Goal: Information Seeking & Learning: Learn about a topic

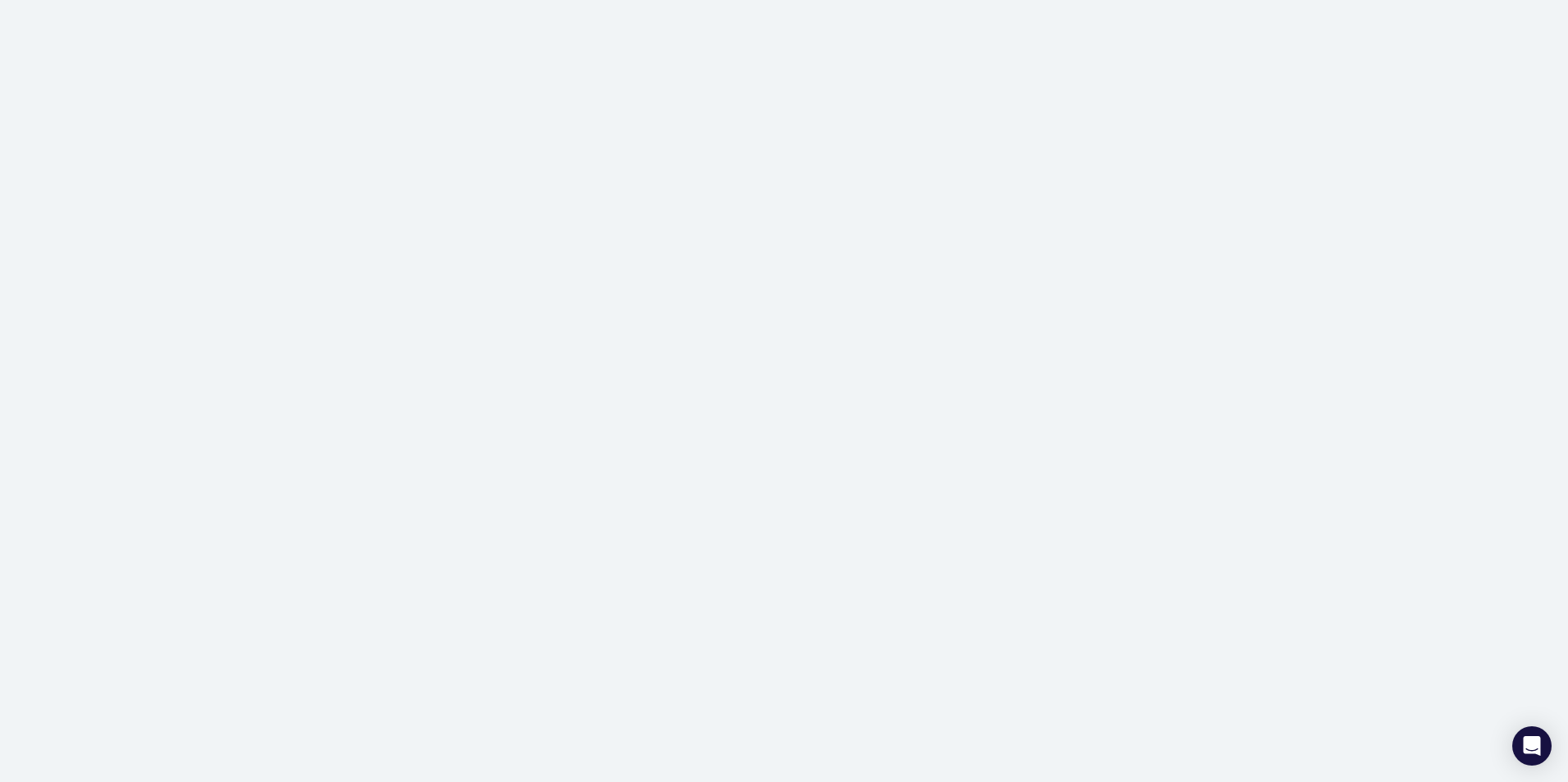
click at [379, 345] on div at bounding box center [784, 391] width 1568 height 782
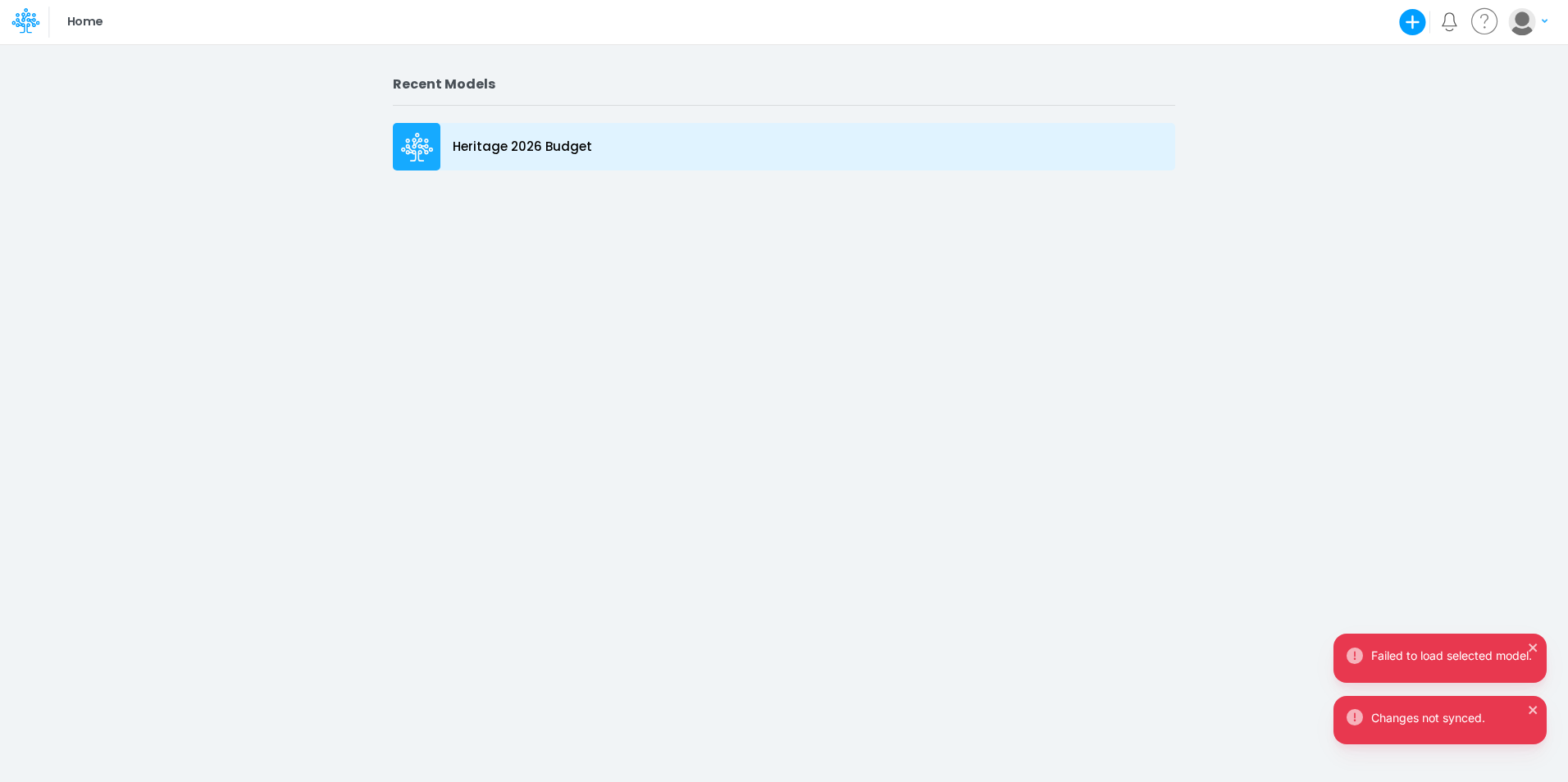
click at [530, 150] on p "Heritage 2026 Budget" at bounding box center [522, 147] width 140 height 19
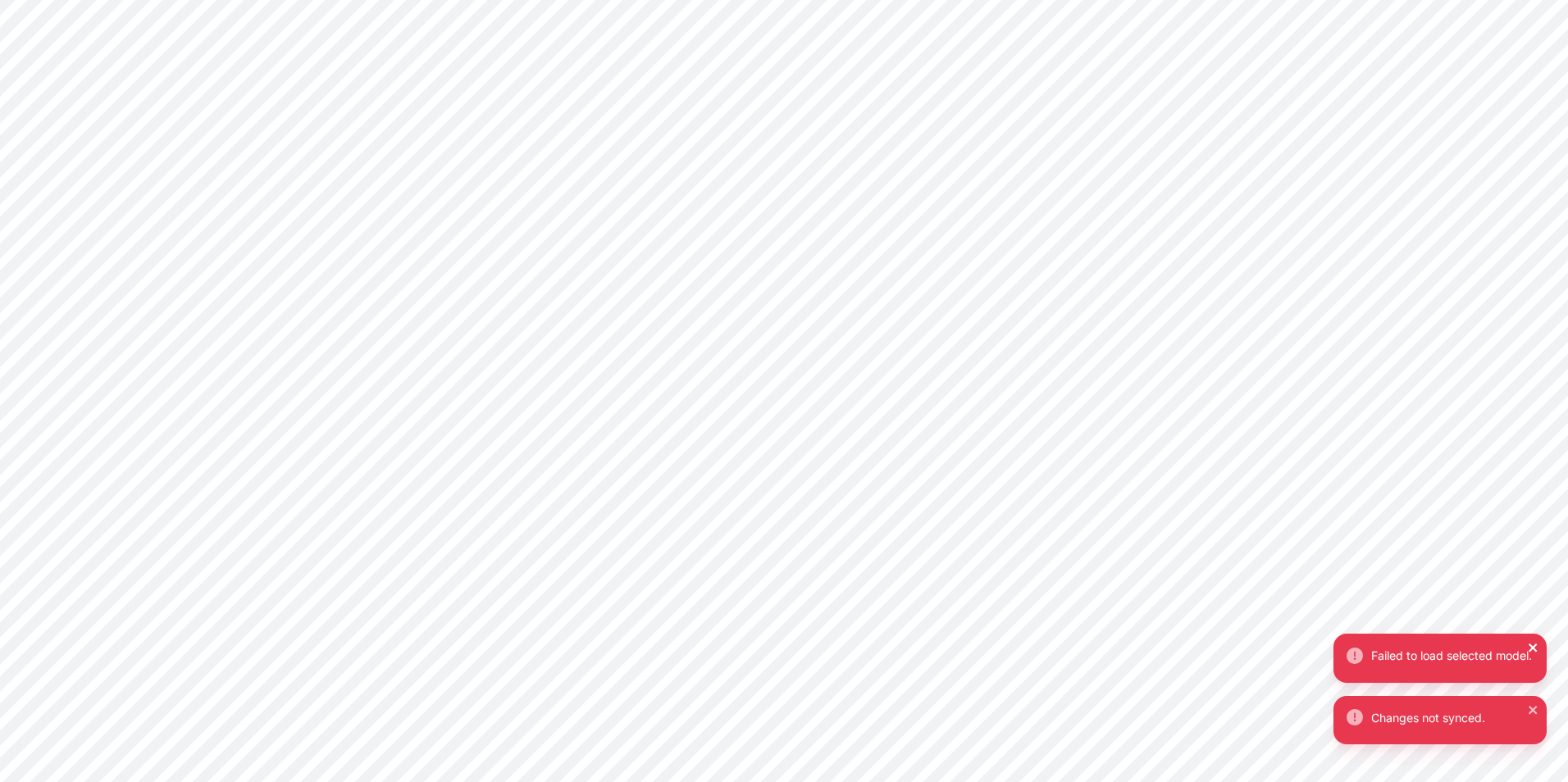
click at [1536, 642] on icon "close" at bounding box center [1533, 648] width 11 height 13
click at [1531, 708] on icon "close" at bounding box center [1533, 710] width 11 height 13
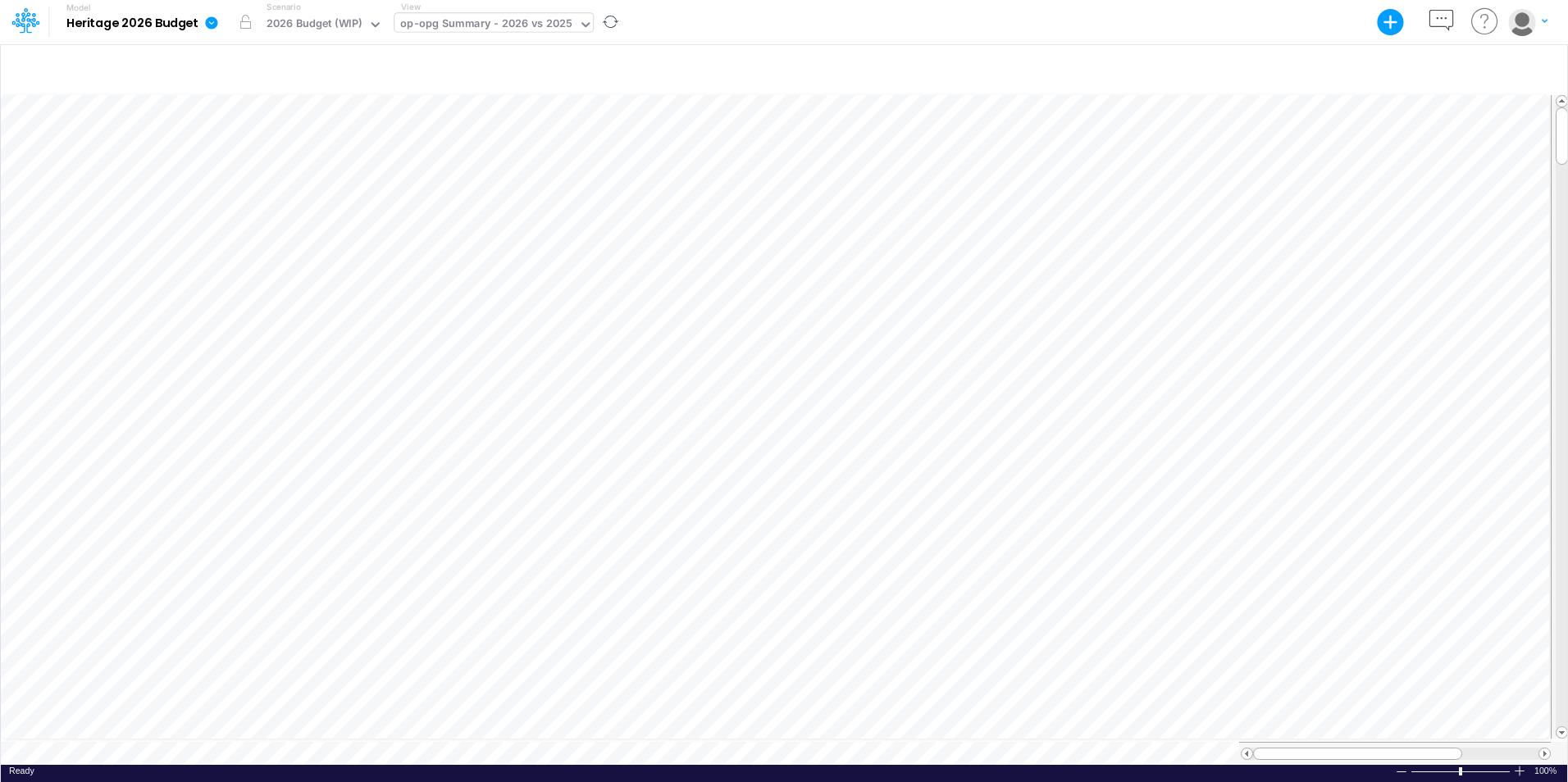
click at [436, 15] on div "op-opg Summary - 2026 vs 2025" at bounding box center [486, 25] width 172 height 19
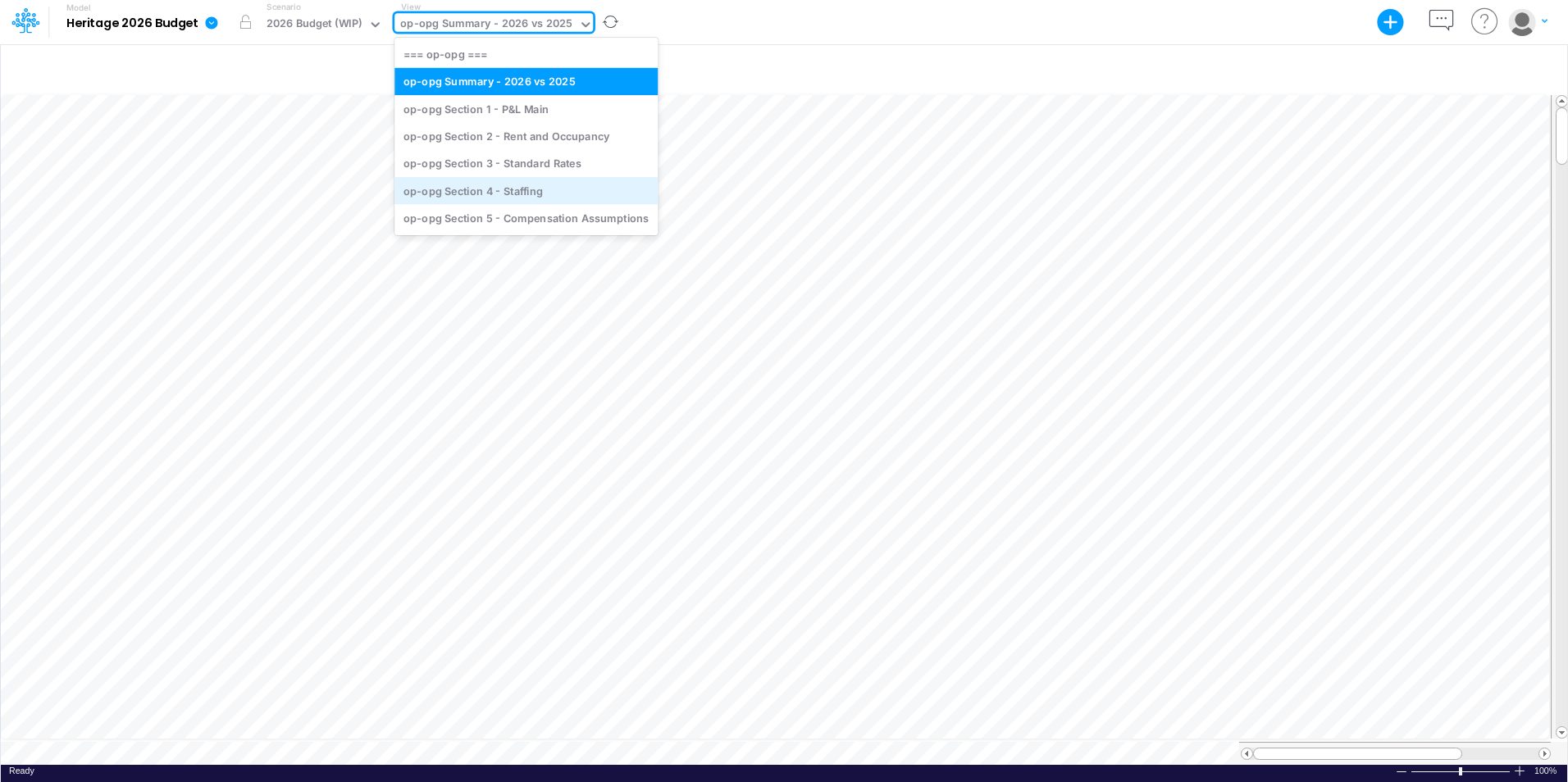
click at [459, 195] on div "op-opg Section 4 - Staffing" at bounding box center [526, 191] width 263 height 27
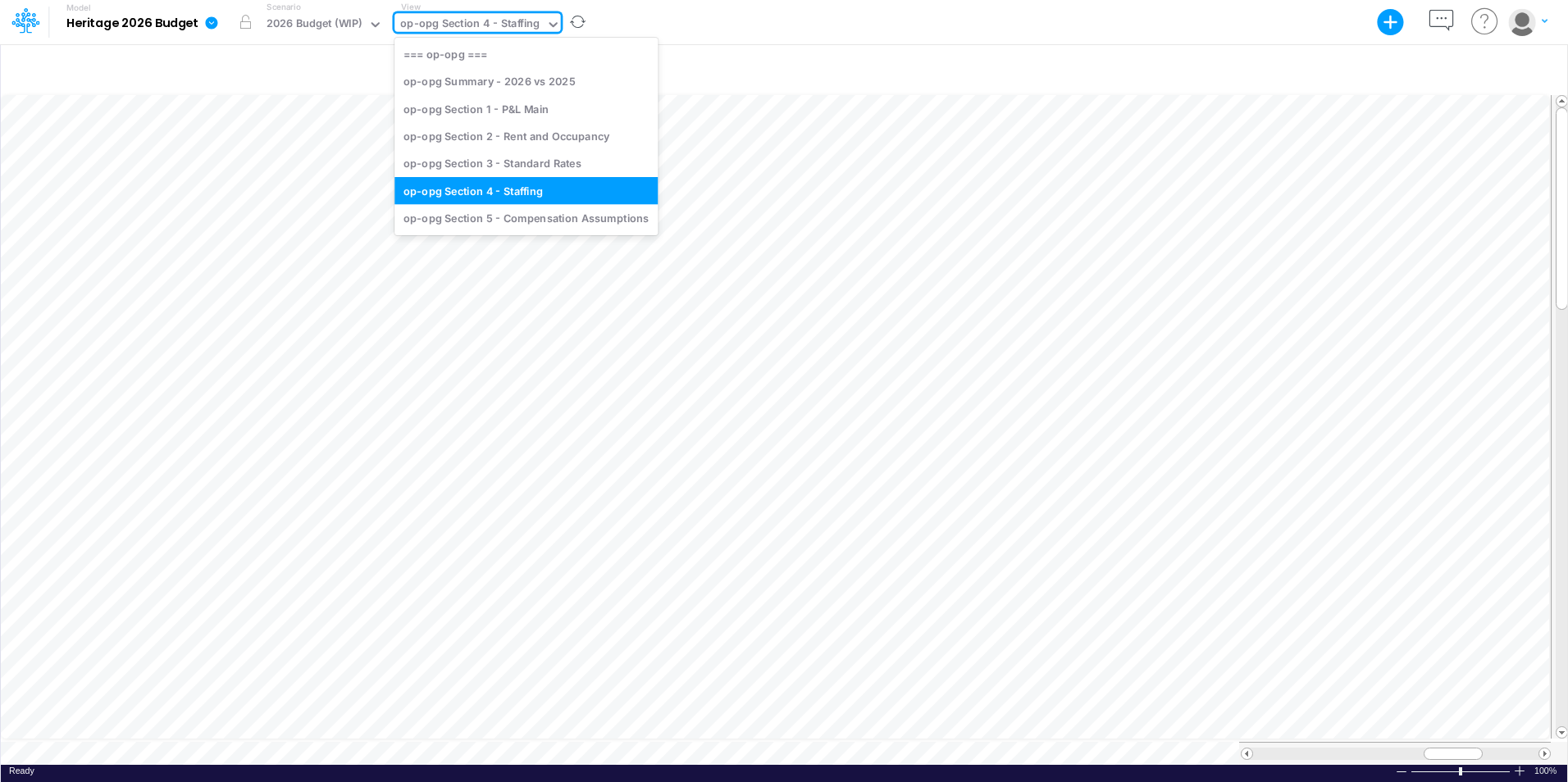
click at [488, 18] on div "op-opg Section 4 - Staffing" at bounding box center [470, 25] width 140 height 19
click at [503, 157] on div "op-opg Section 3 - Standard Rates" at bounding box center [526, 163] width 263 height 27
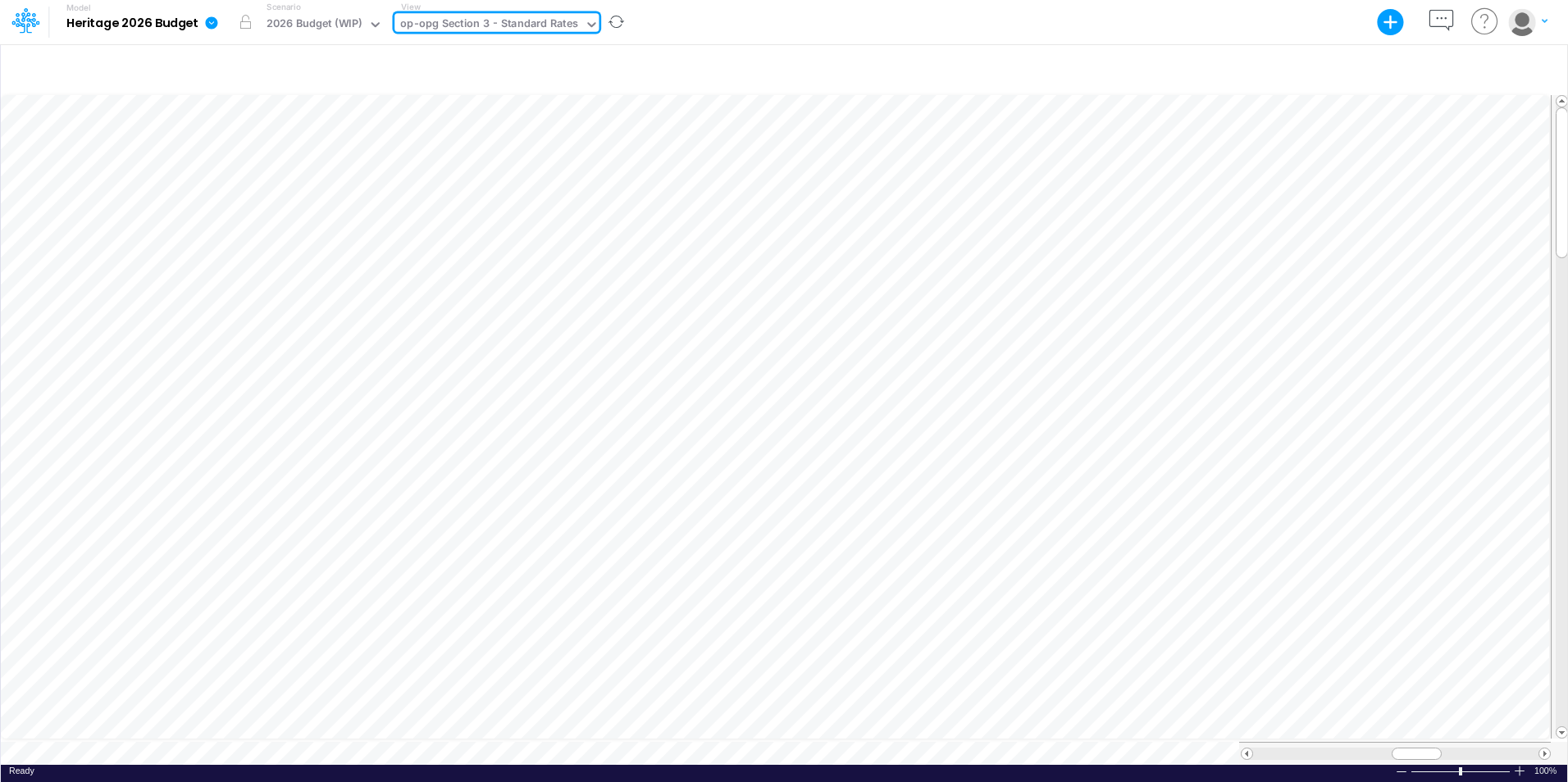
click at [584, 23] on icon at bounding box center [590, 24] width 14 height 14
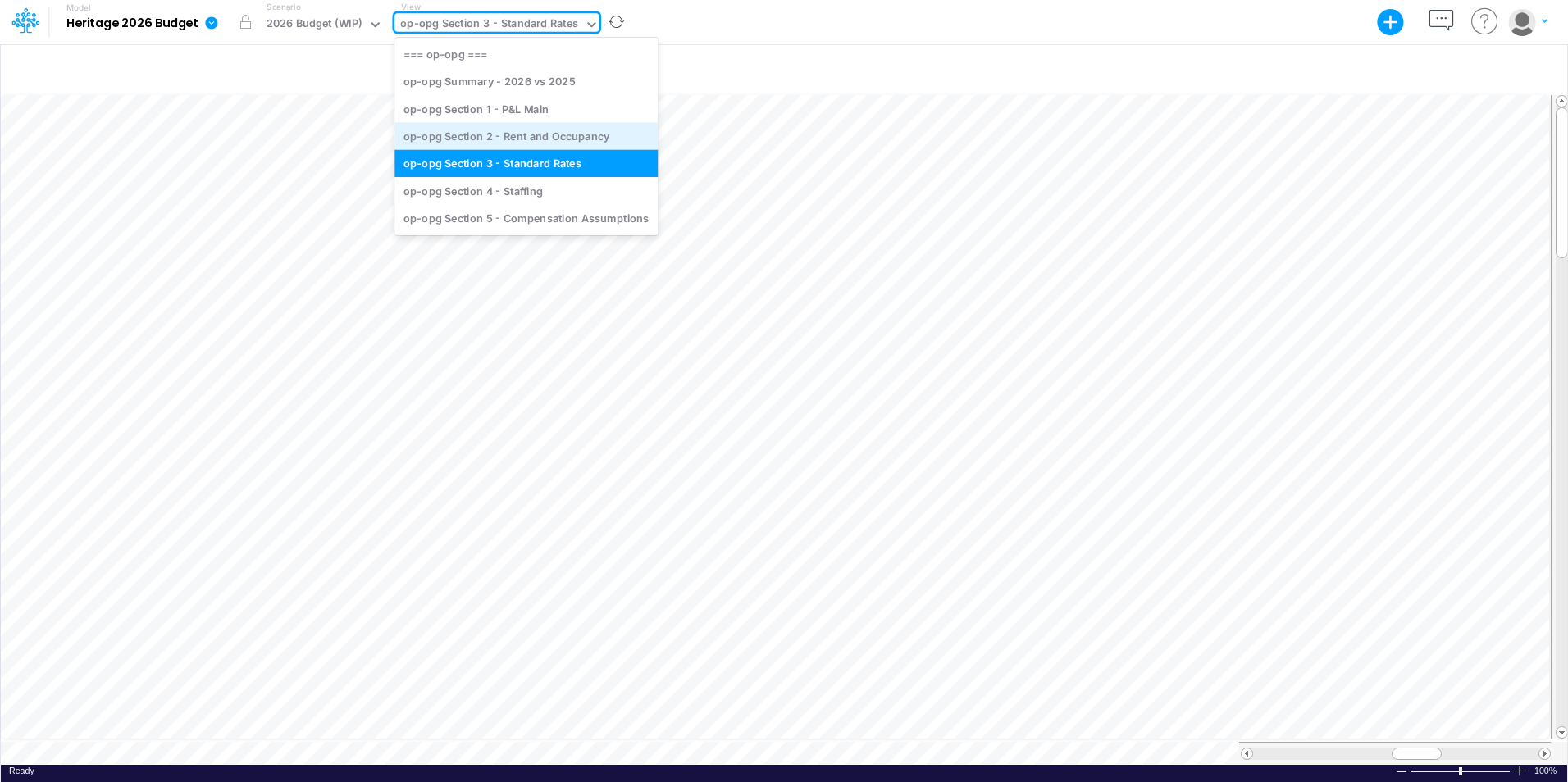
click at [554, 134] on div "op-opg Section 2 - Rent and Occupancy" at bounding box center [526, 136] width 263 height 27
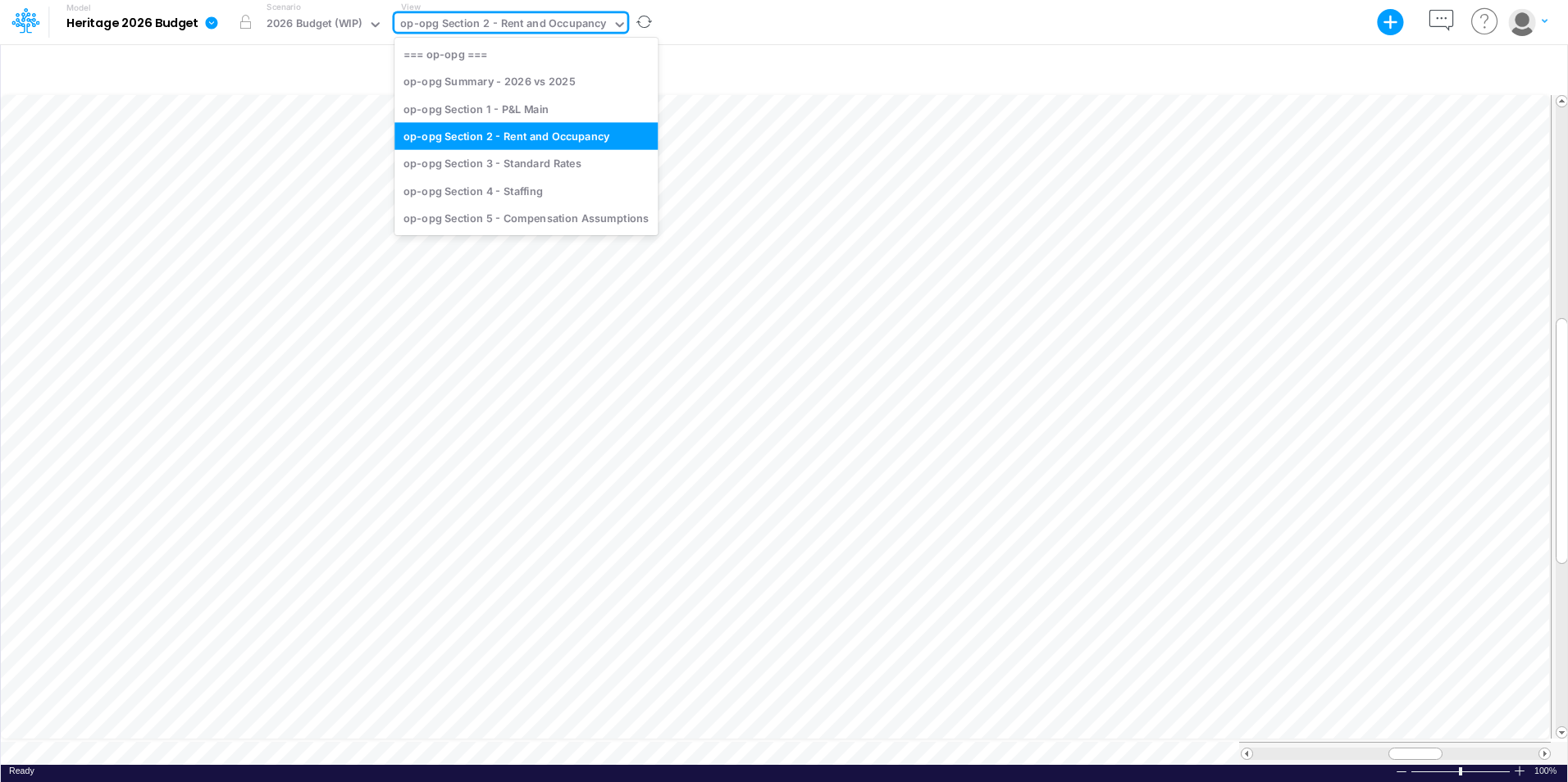
click at [615, 24] on icon at bounding box center [619, 24] width 14 height 14
click at [528, 111] on div "op-opg Section 1 - P&L Main" at bounding box center [526, 109] width 263 height 27
